Goal: Obtain resource: Download file/media

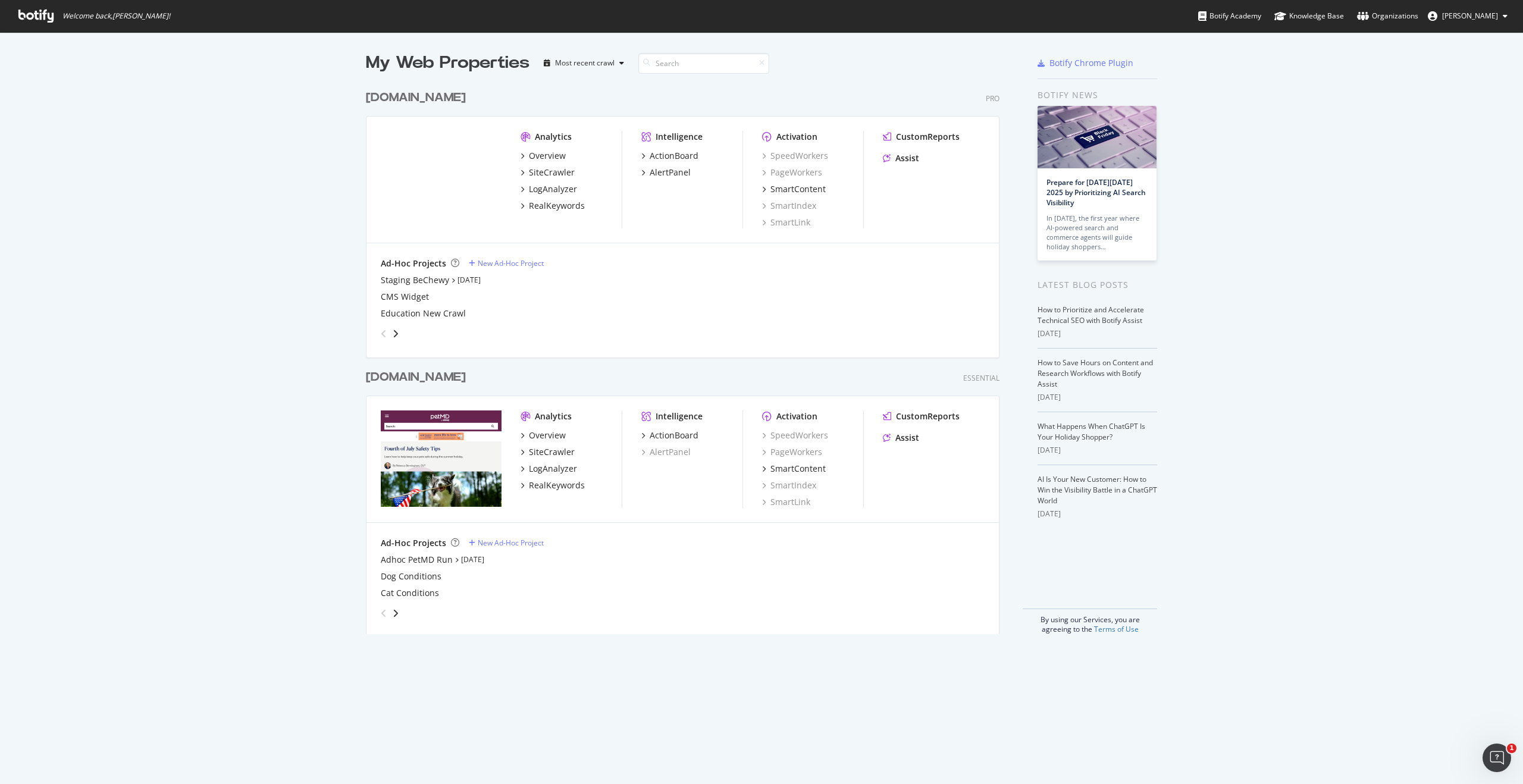
drag, startPoint x: 542, startPoint y: 138, endPoint x: 536, endPoint y: 139, distance: 6.1
click at [542, 139] on div "Analytics" at bounding box center [553, 137] width 37 height 12
click at [440, 100] on div "[DOMAIN_NAME]" at bounding box center [416, 97] width 100 height 17
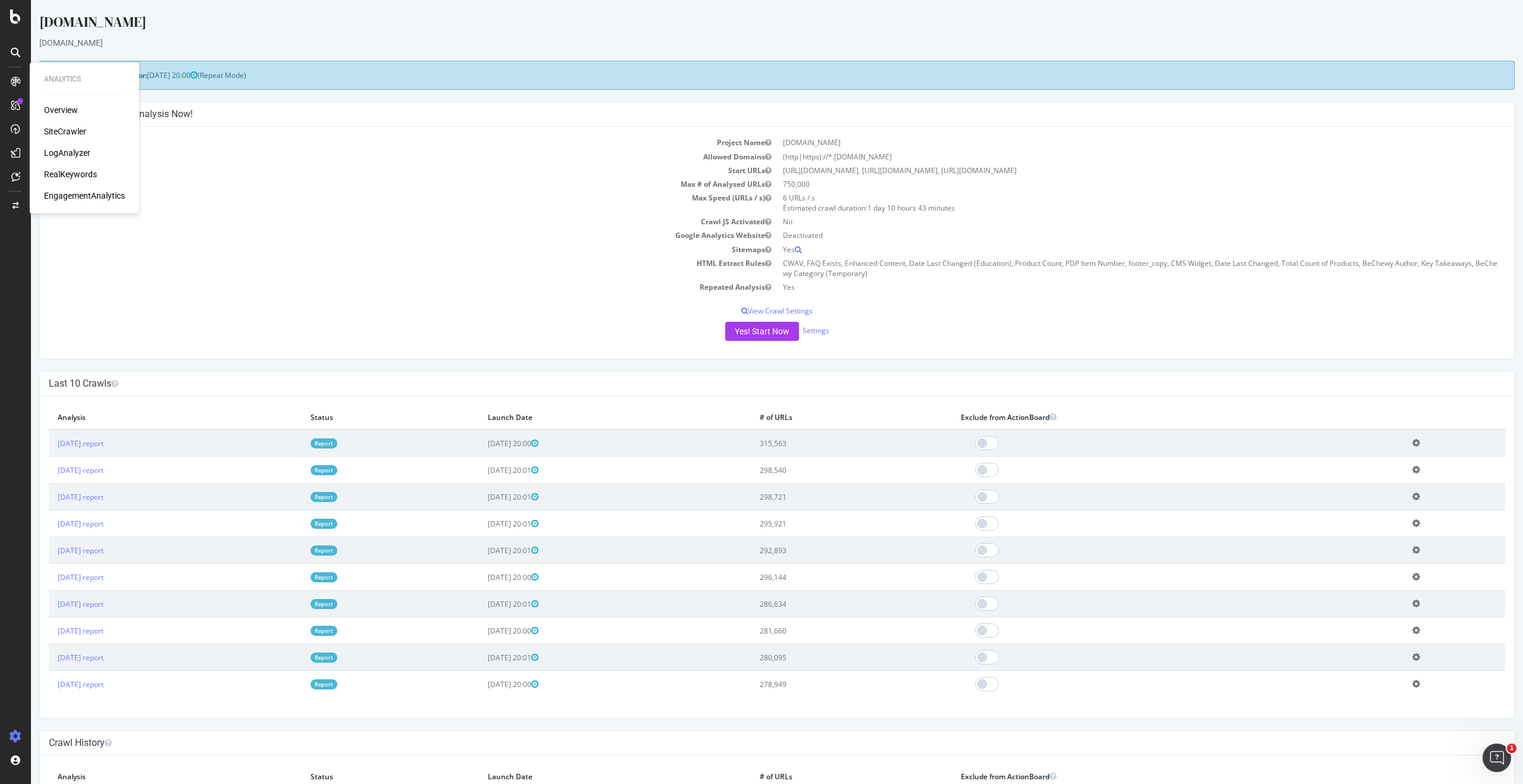
click at [56, 124] on div "Overview SiteCrawler LogAnalyzer RealKeywords EngagementAnalytics" at bounding box center [84, 153] width 81 height 98
click at [57, 126] on div "SiteCrawler" at bounding box center [65, 132] width 42 height 12
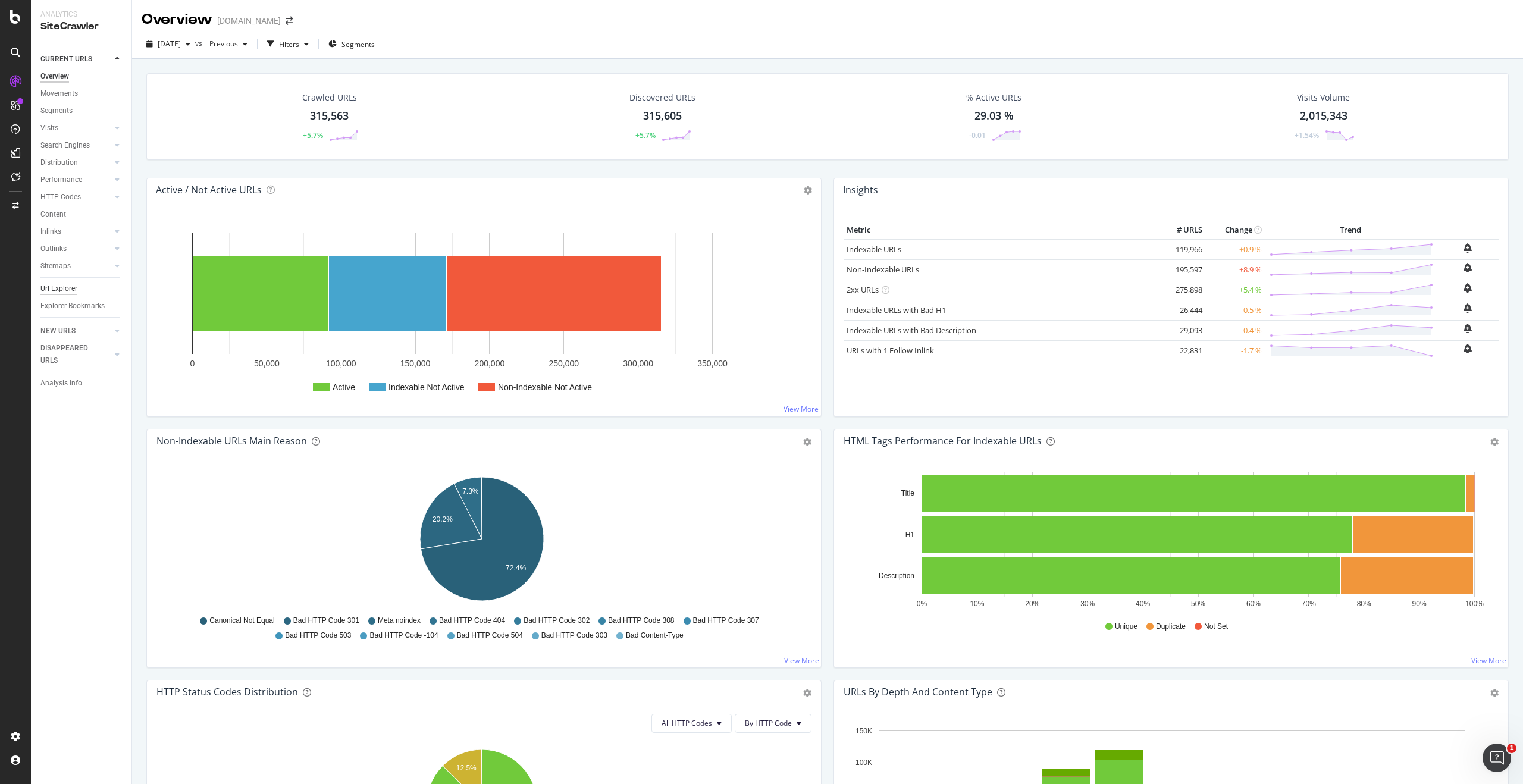
click at [69, 284] on div "Url Explorer" at bounding box center [59, 288] width 37 height 13
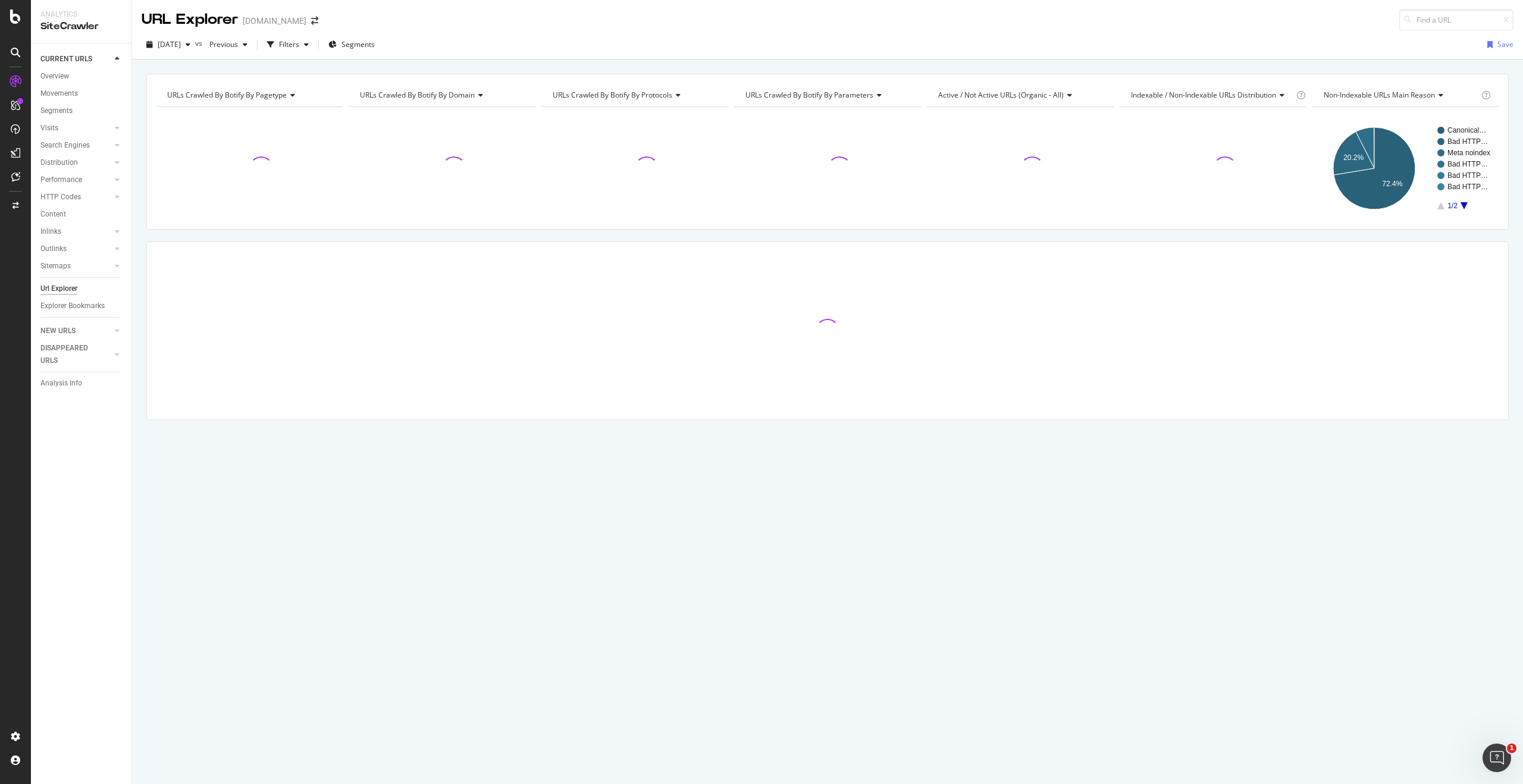
click at [377, 34] on div "[DATE] vs Previous Filters Segments Save" at bounding box center [827, 44] width 1391 height 29
click at [375, 44] on span "Segments" at bounding box center [358, 44] width 33 height 10
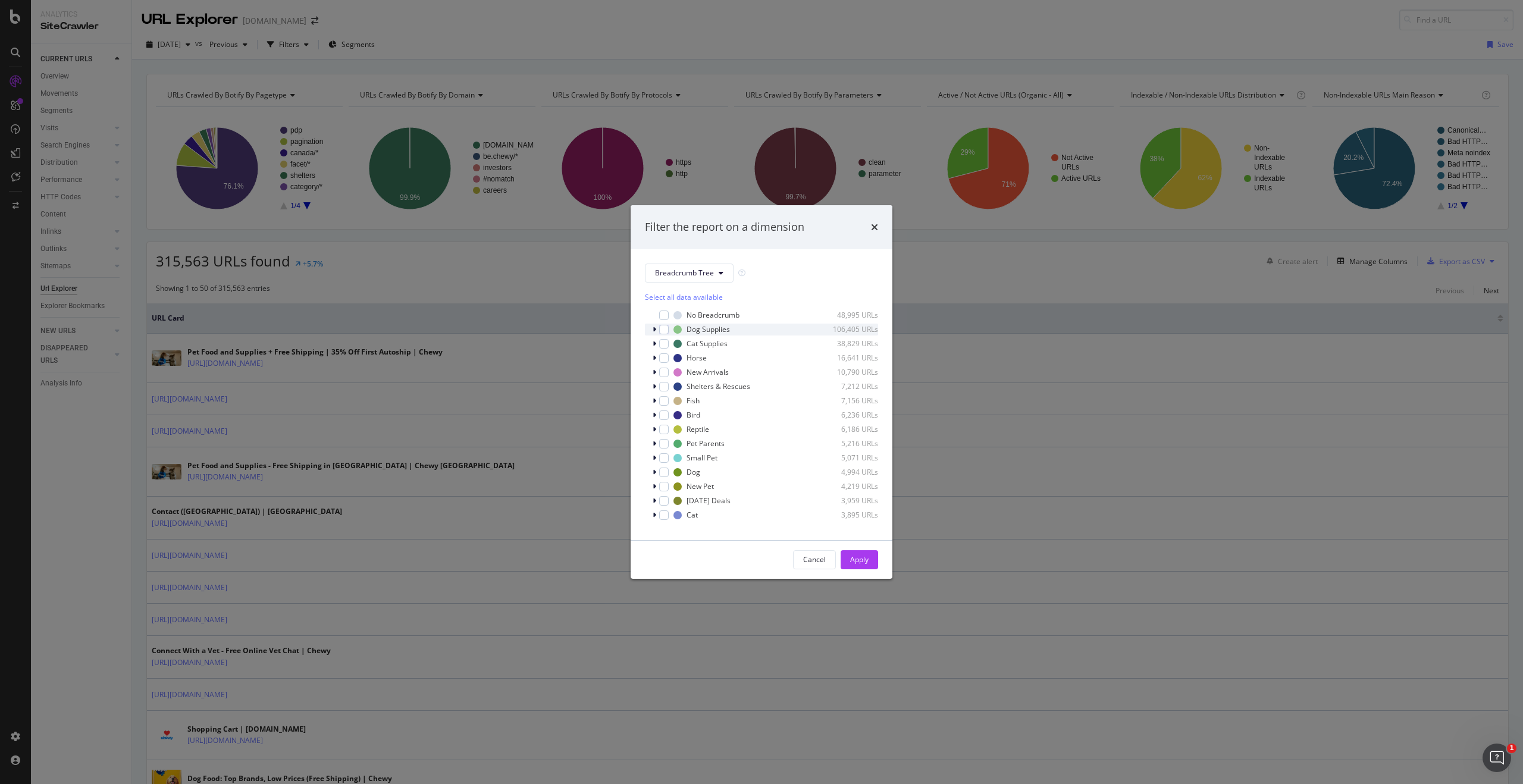
click at [653, 331] on icon "modal" at bounding box center [655, 329] width 4 height 7
click at [675, 492] on span "Show 8 more" at bounding box center [674, 494] width 40 height 10
click at [655, 331] on icon "modal" at bounding box center [655, 329] width 5 height 7
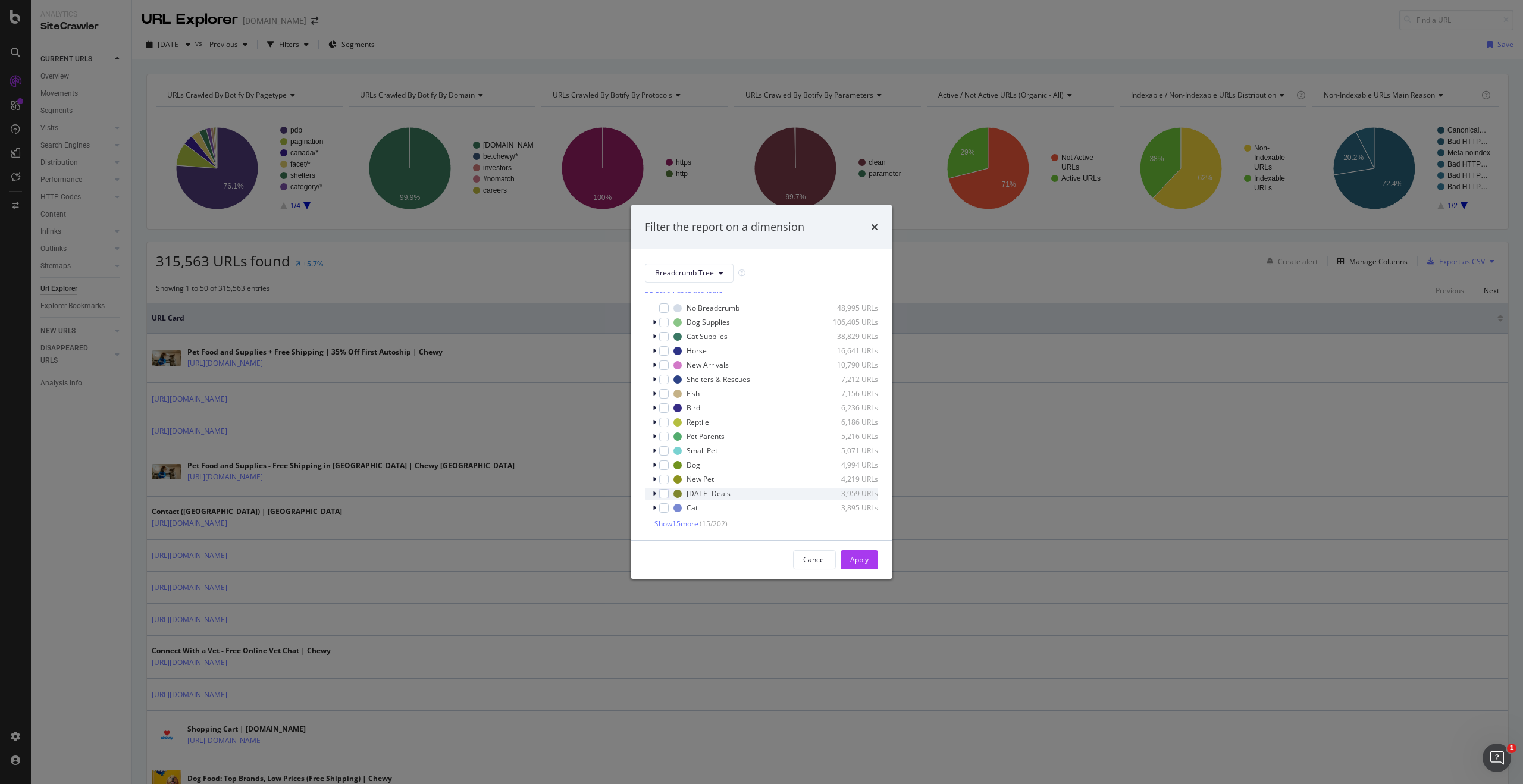
scroll to position [10, 0]
click at [664, 520] on span "Show 15 more" at bounding box center [676, 520] width 44 height 10
click at [662, 426] on div "modal" at bounding box center [664, 424] width 10 height 10
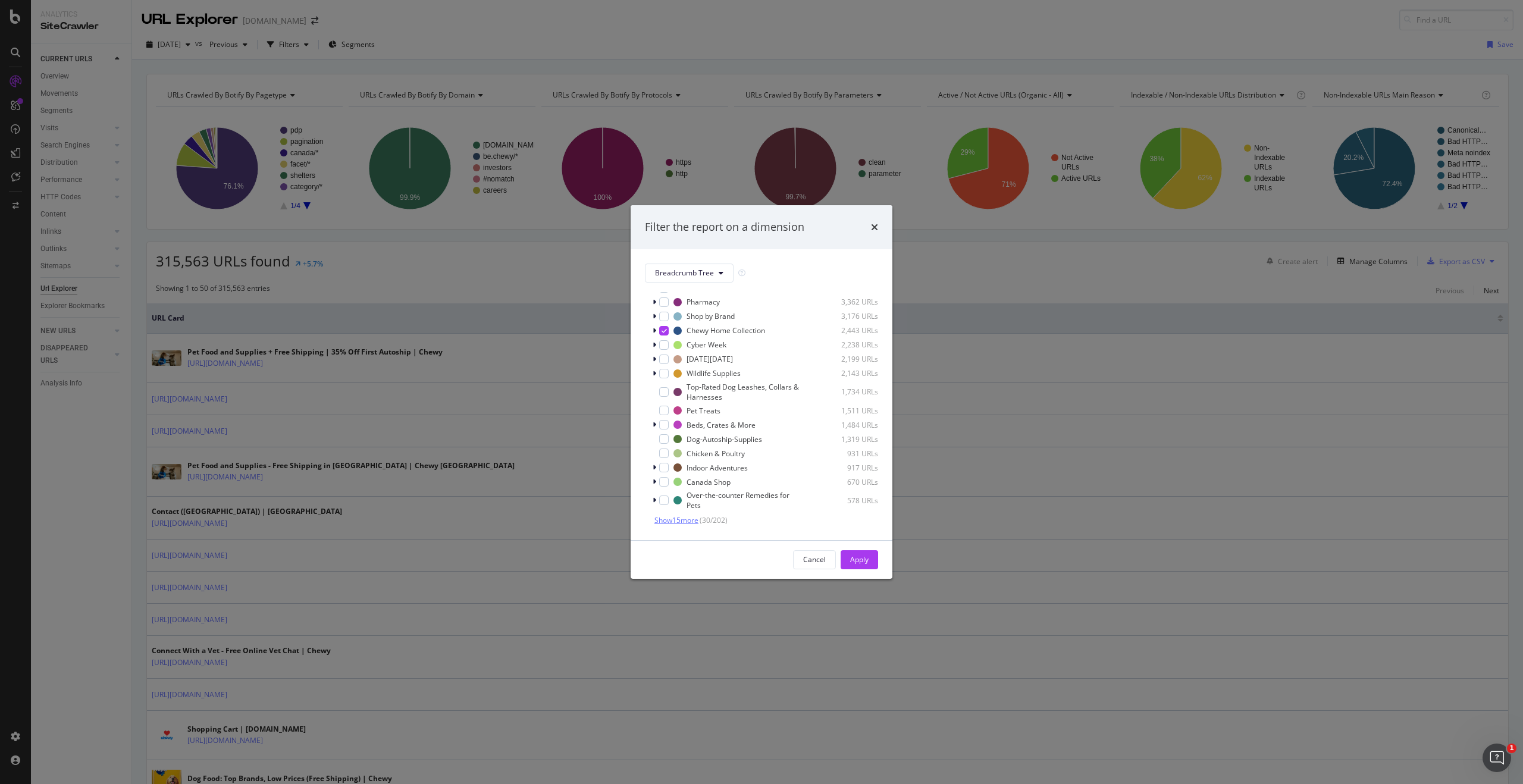
click at [679, 520] on span "Show 15 more" at bounding box center [676, 520] width 44 height 10
click at [667, 324] on div "modal" at bounding box center [664, 322] width 10 height 10
click at [865, 560] on div "Apply" at bounding box center [859, 559] width 18 height 10
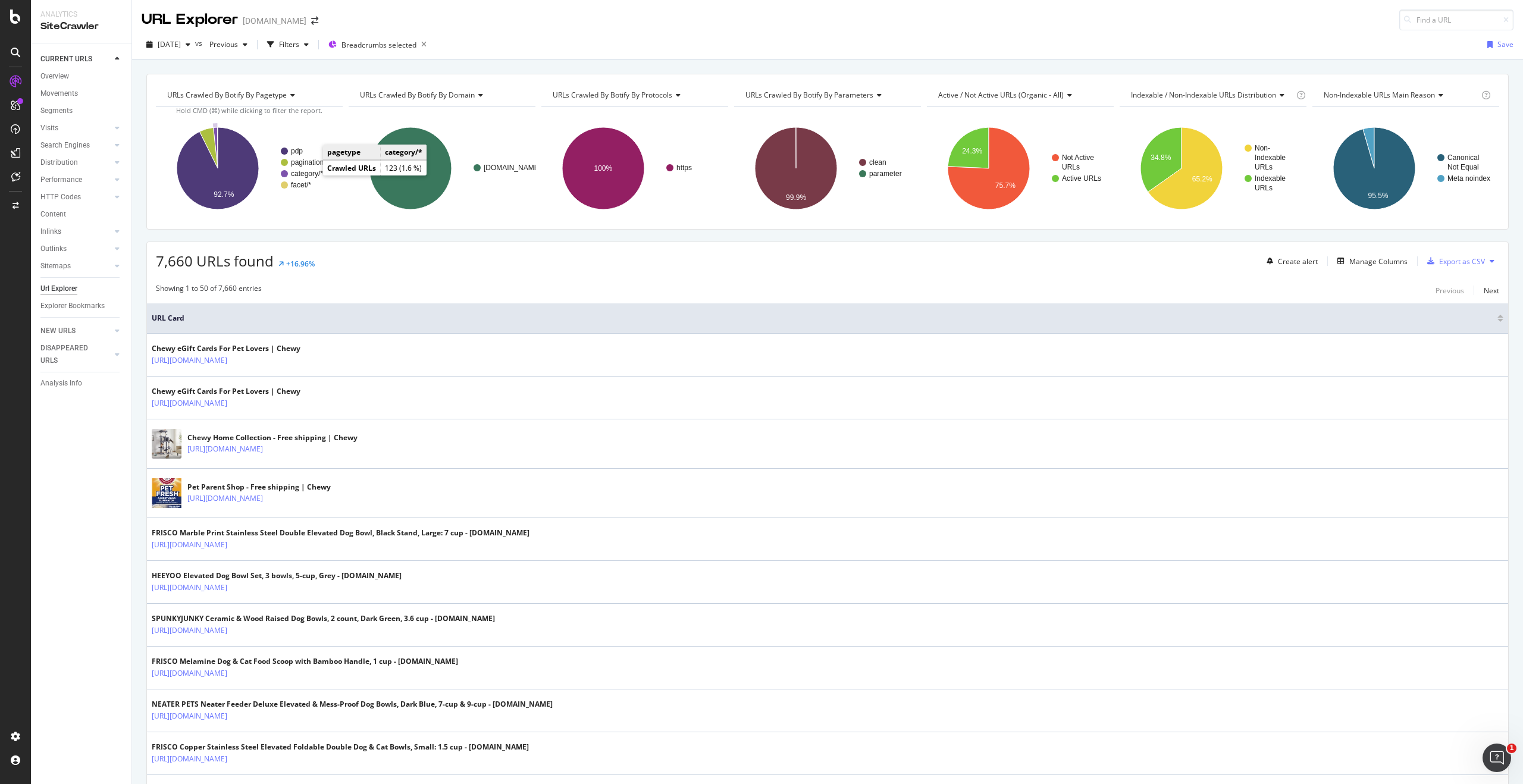
click at [285, 173] on circle "A chart." at bounding box center [284, 173] width 7 height 7
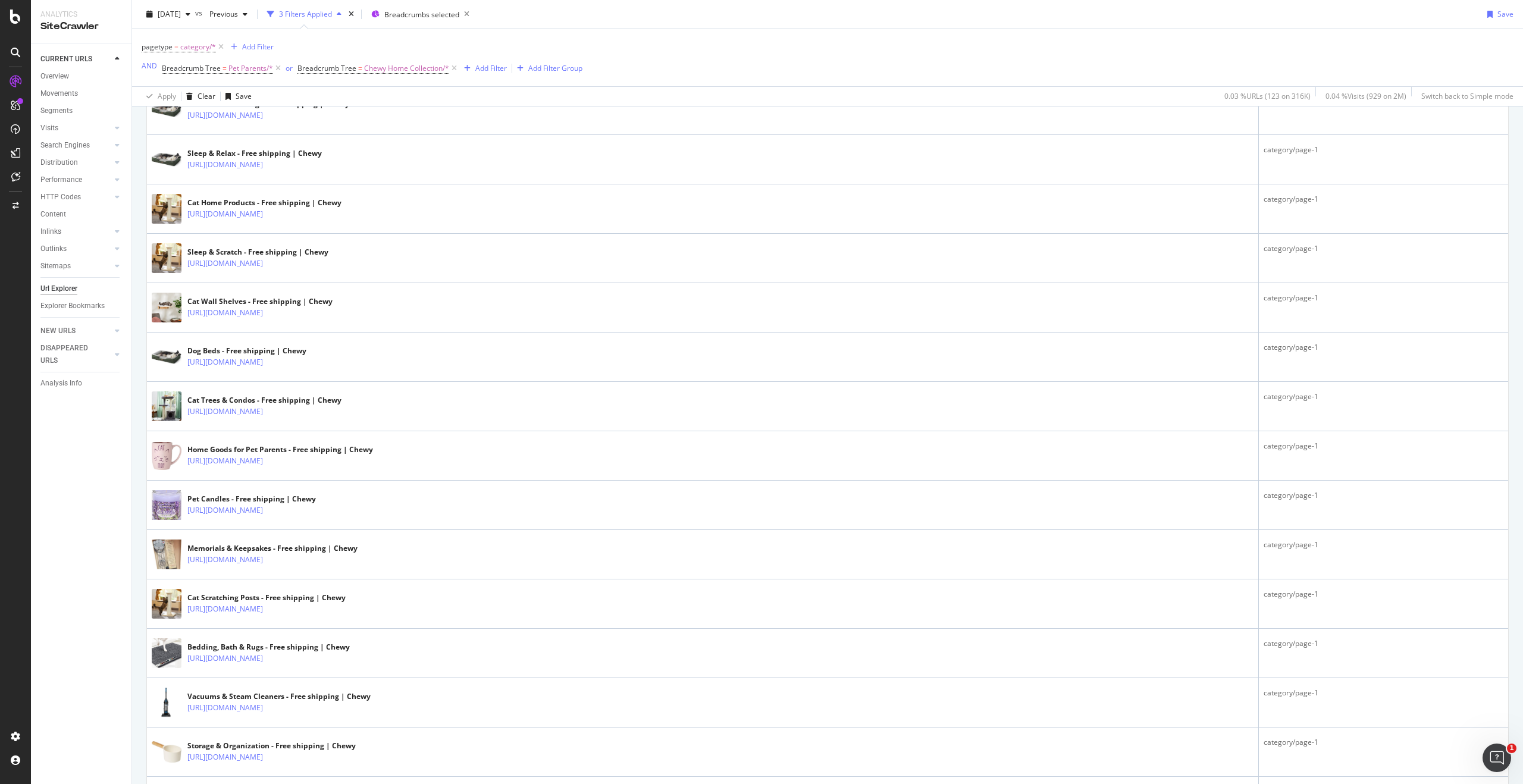
scroll to position [68, 0]
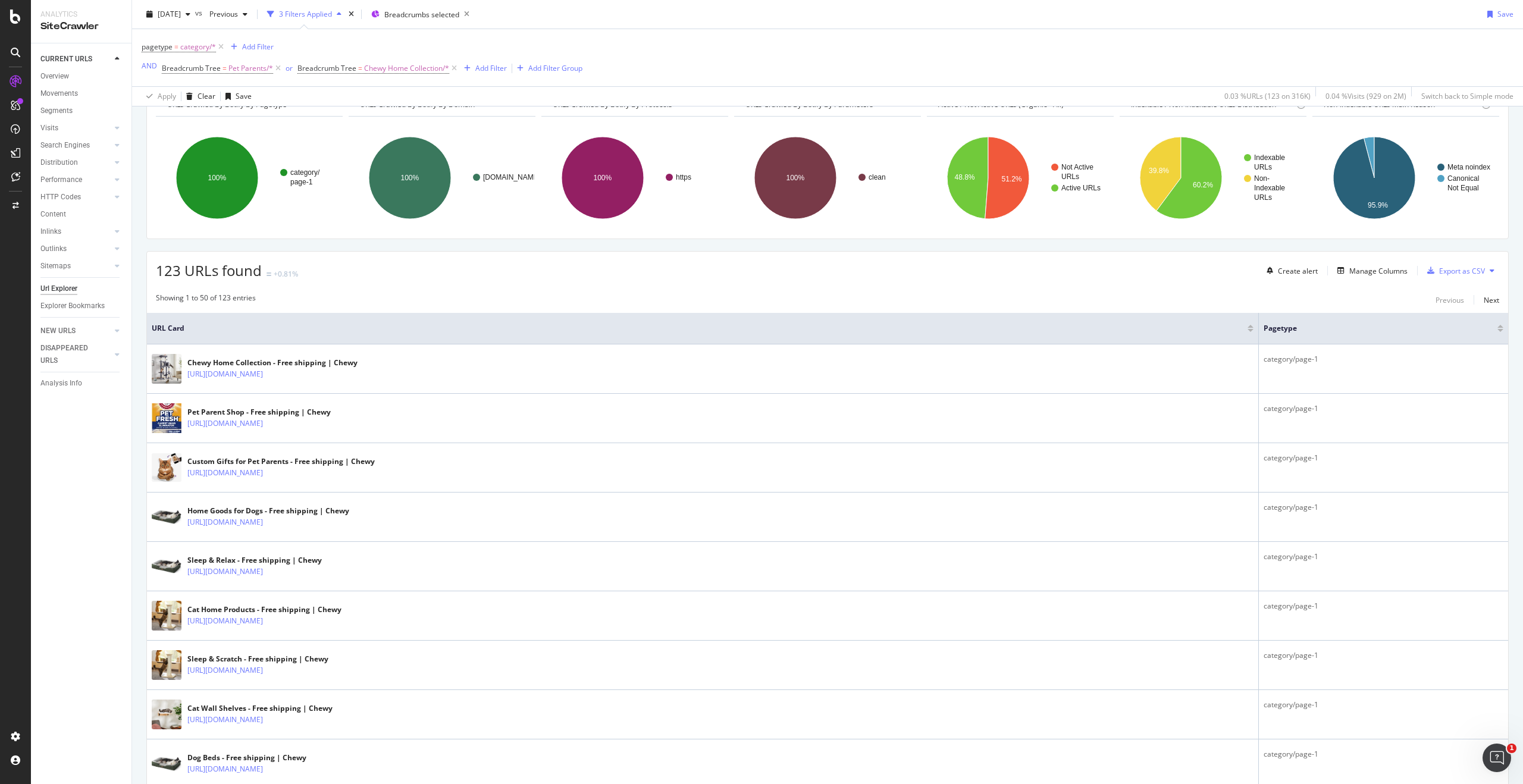
click at [1485, 268] on button at bounding box center [1492, 270] width 14 height 19
click at [1335, 294] on div "Showing 1 to 50 of 123 entries Previous Next" at bounding box center [827, 300] width 1361 height 14
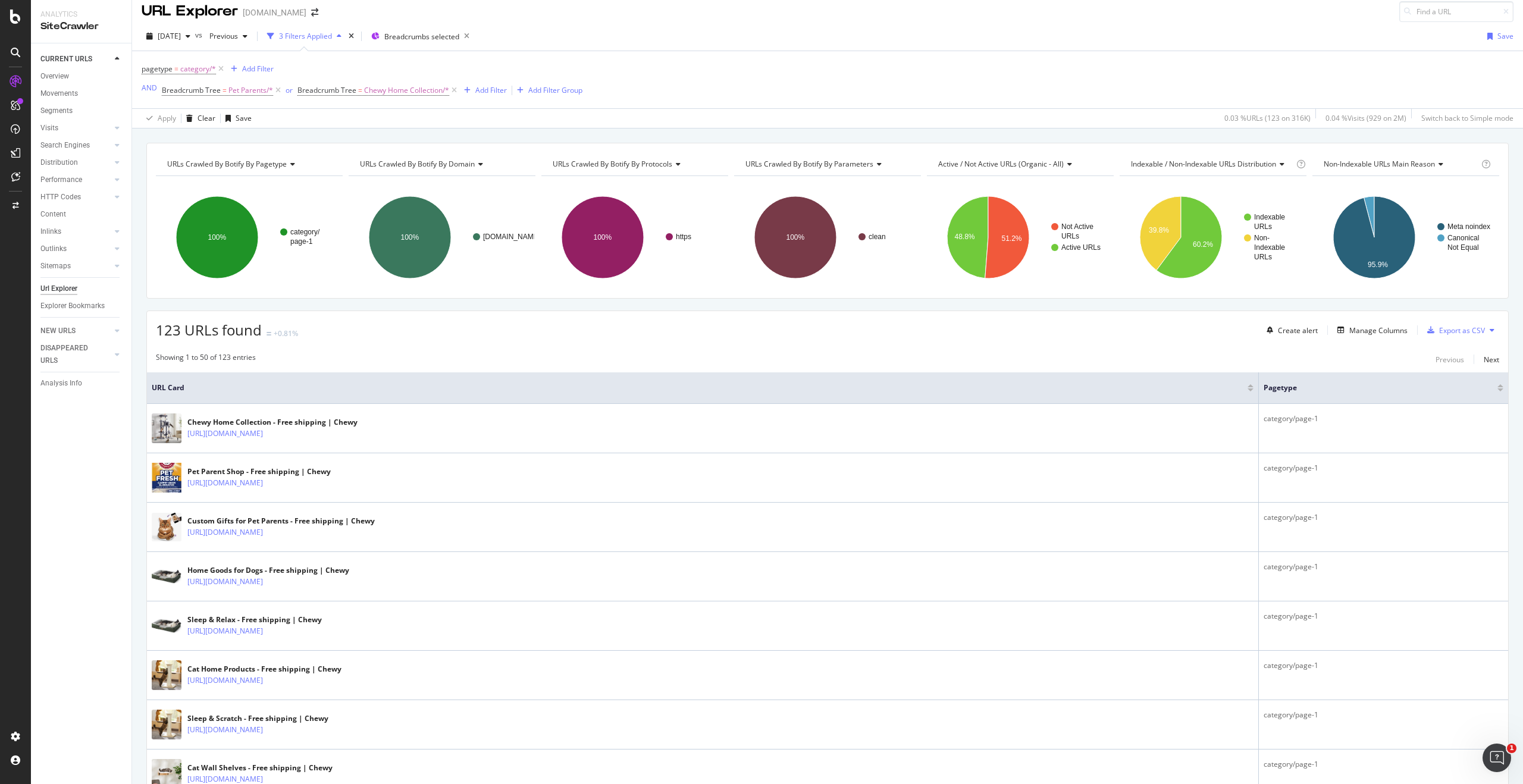
scroll to position [0, 0]
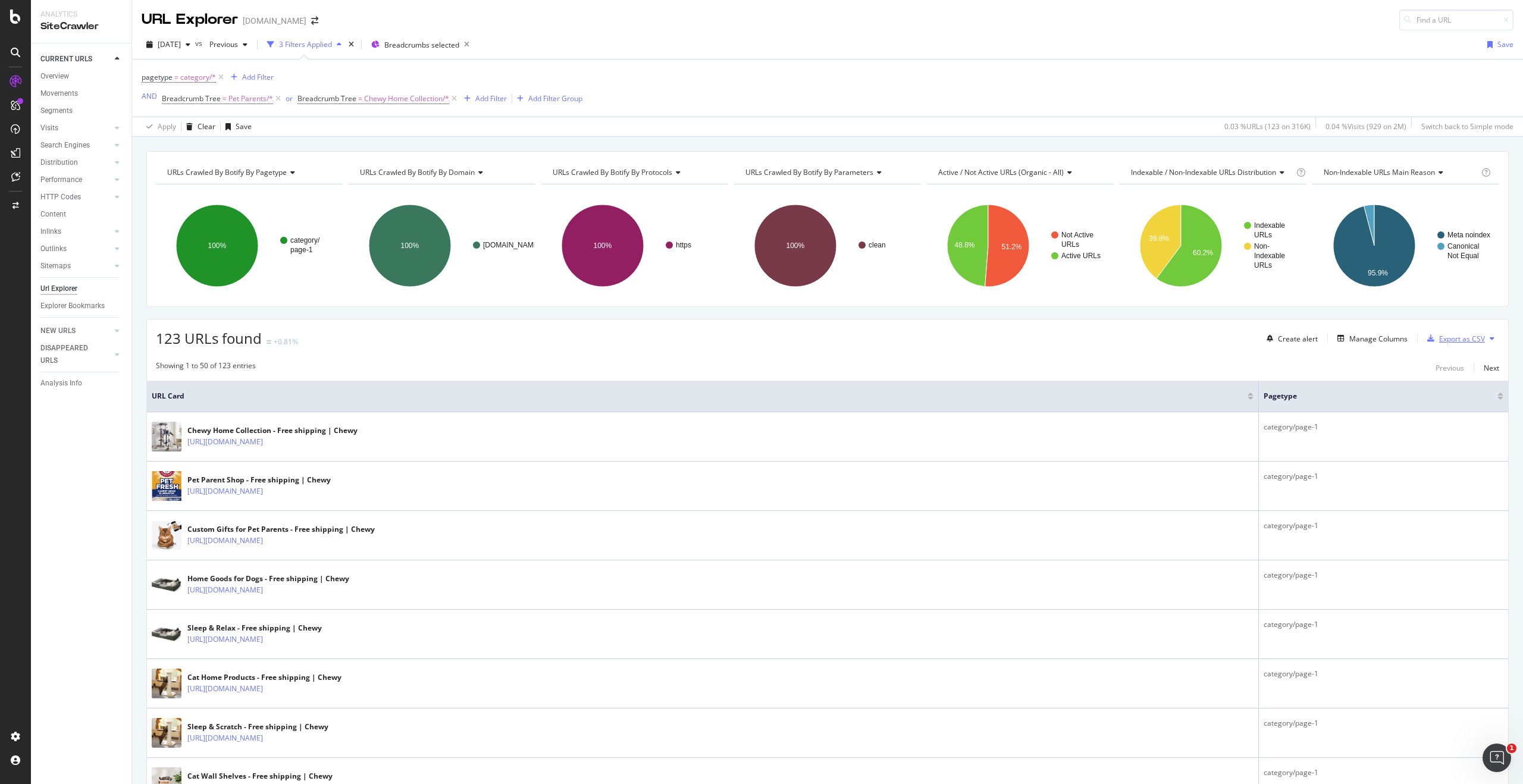
click at [1440, 336] on div "Export as CSV" at bounding box center [1462, 338] width 46 height 10
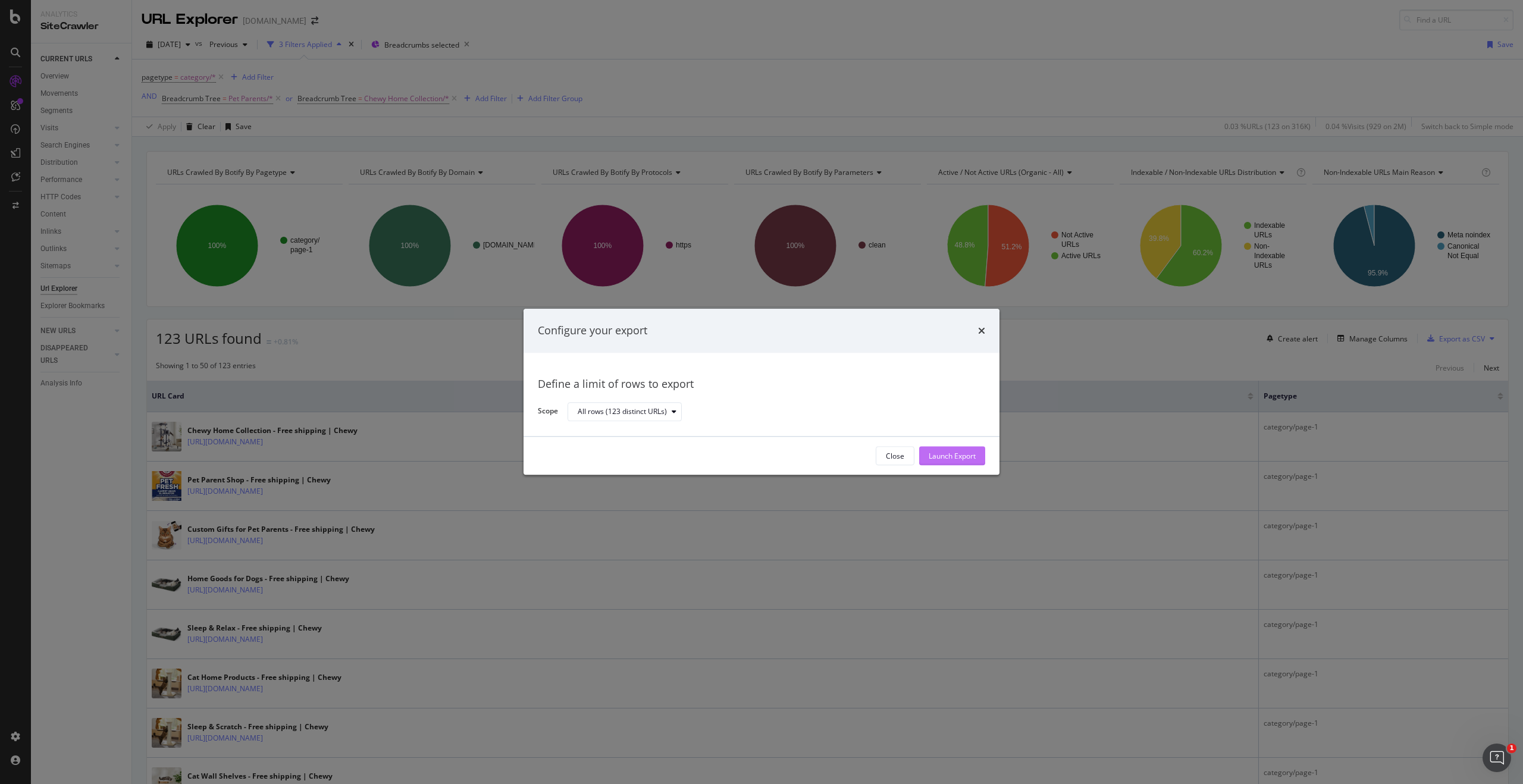
click at [929, 453] on div "Launch Export" at bounding box center [952, 456] width 47 height 10
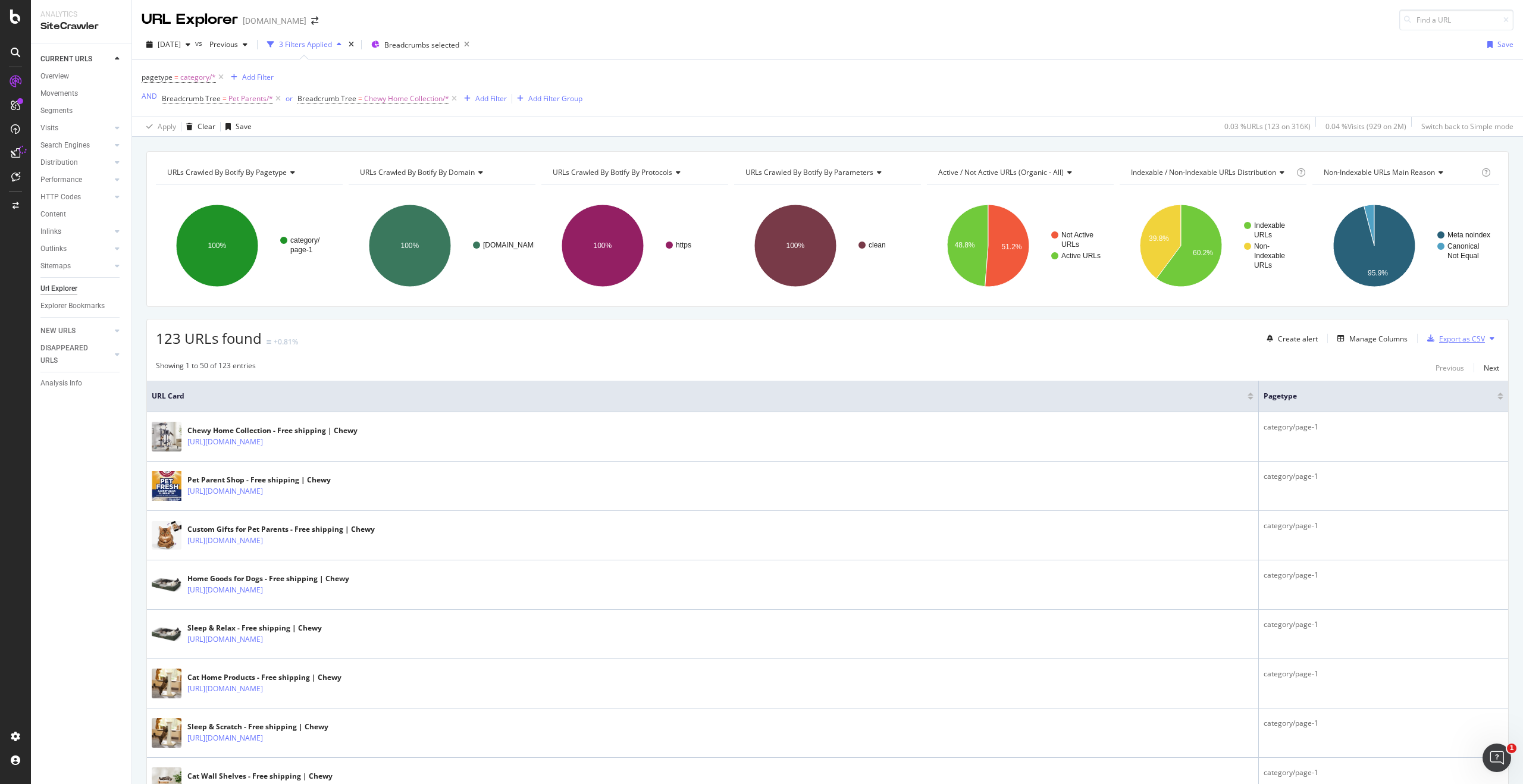
click at [1472, 340] on div "Export as CSV" at bounding box center [1462, 338] width 46 height 10
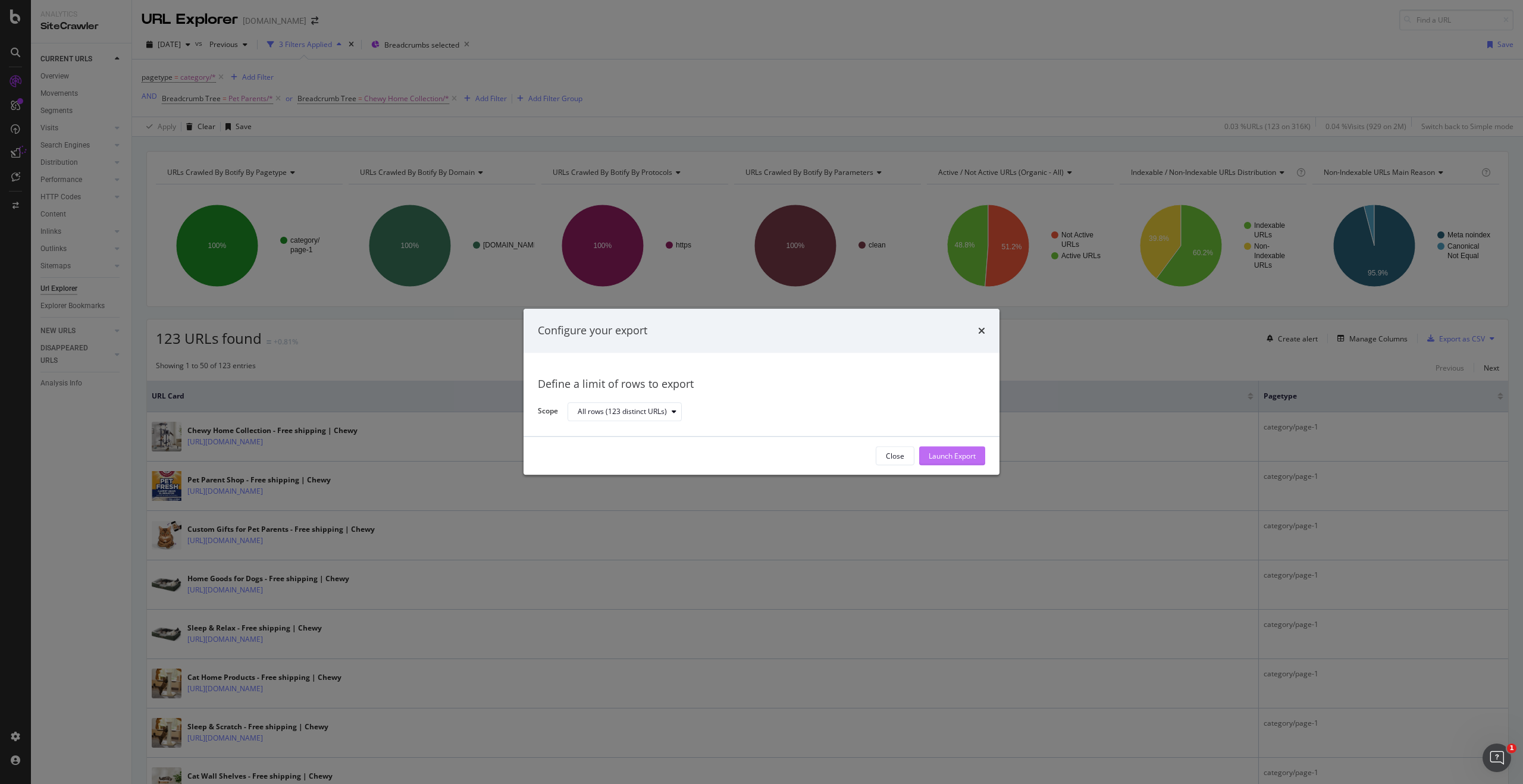
click at [955, 453] on div "Launch Export" at bounding box center [952, 456] width 47 height 10
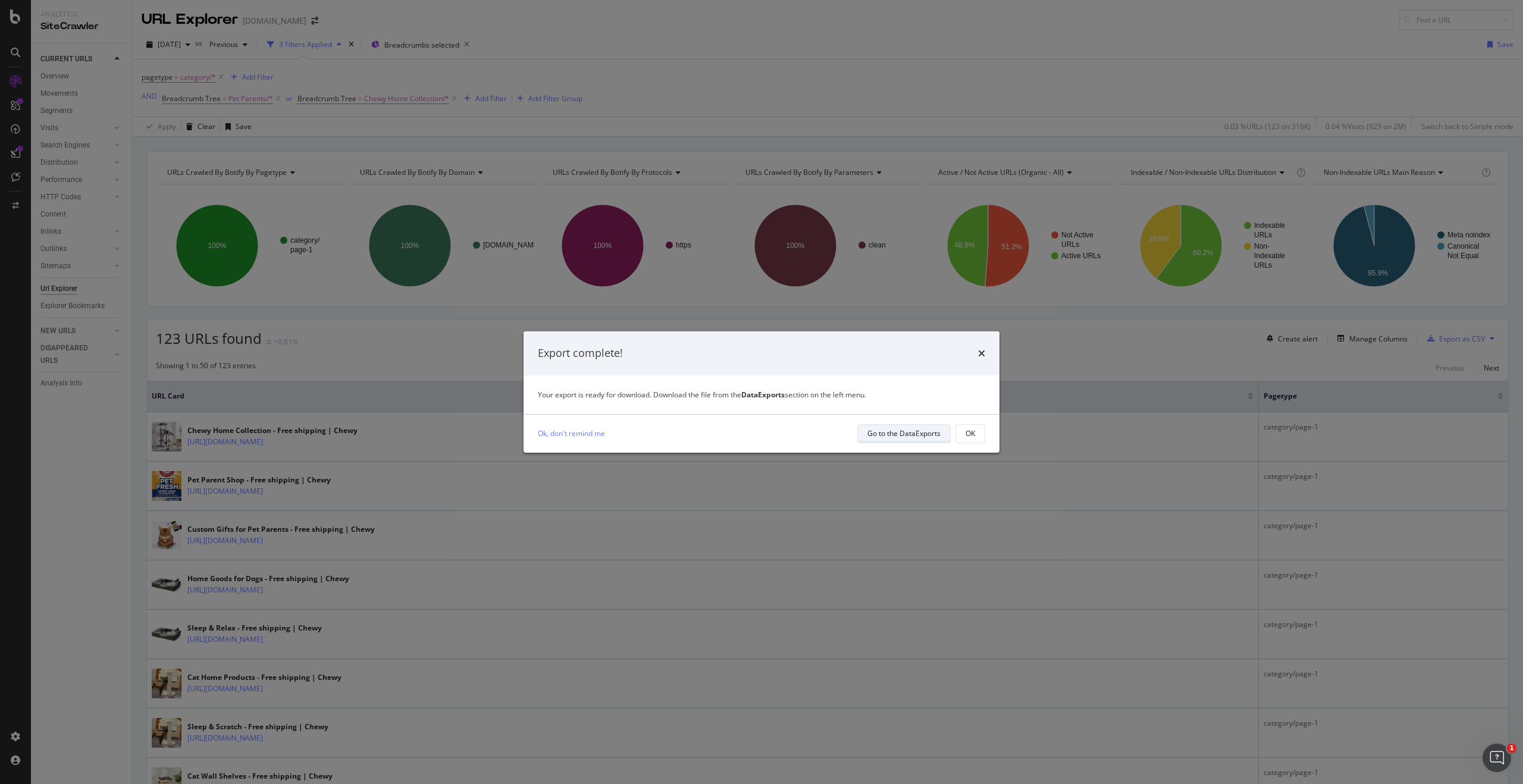
click at [911, 435] on div "Go to the DataExports" at bounding box center [904, 433] width 73 height 10
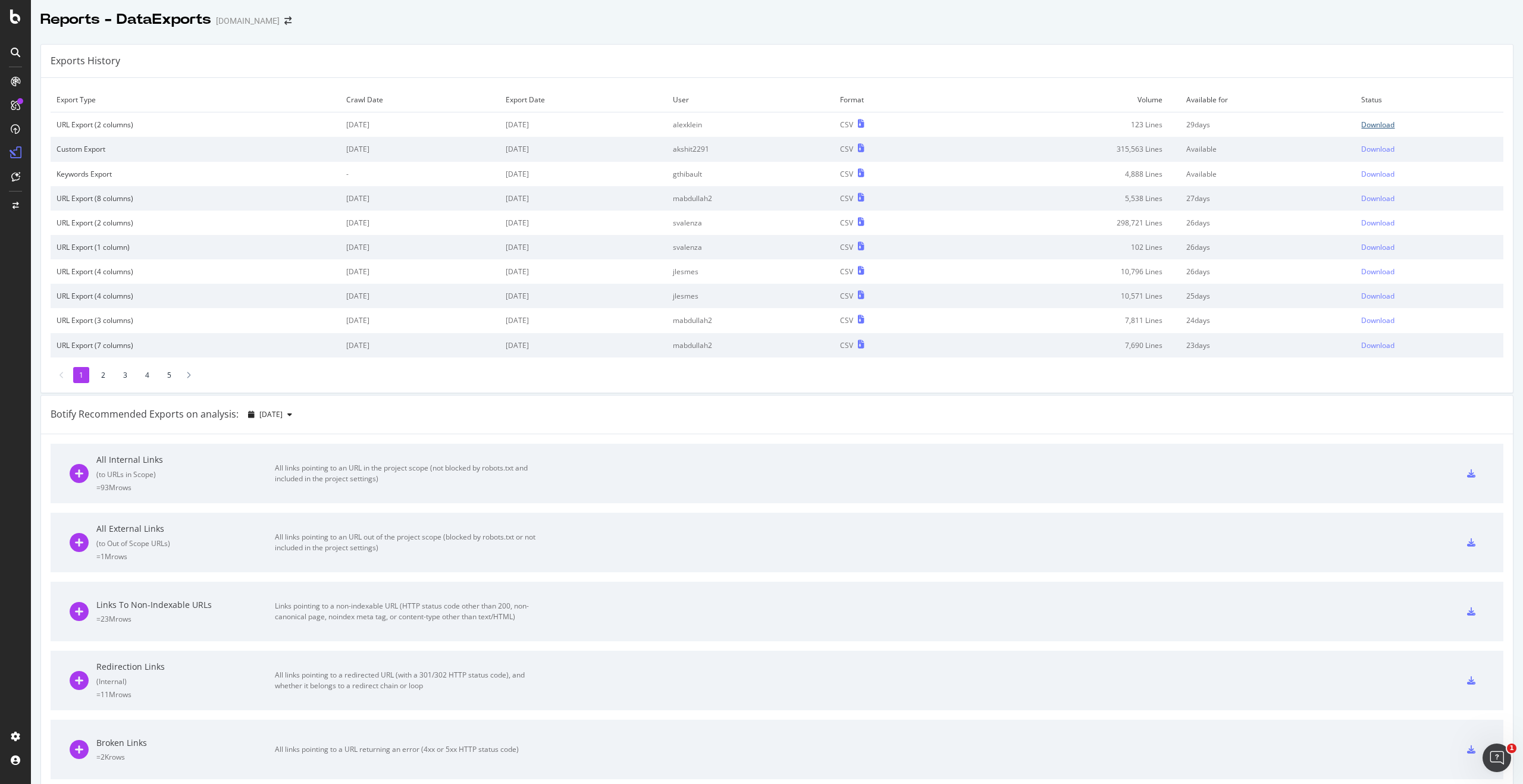
click at [1373, 120] on div "Download" at bounding box center [1378, 124] width 33 height 10
